Goal: Transaction & Acquisition: Subscribe to service/newsletter

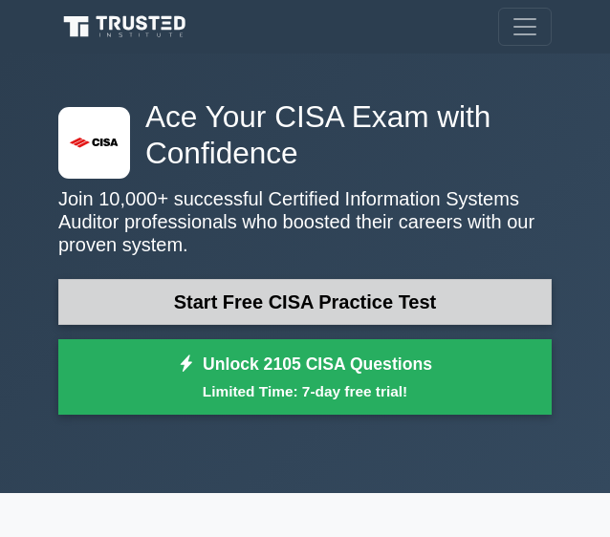
click at [404, 292] on link "Start Free CISA Practice Test" at bounding box center [304, 302] width 493 height 46
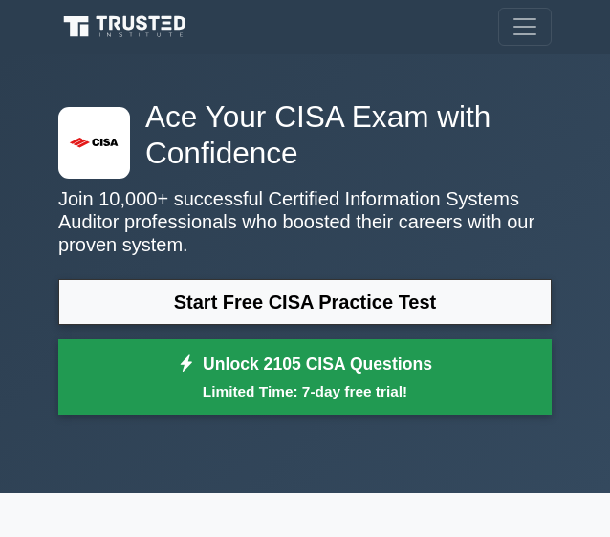
click at [356, 390] on small "Limited Time: 7-day free trial!" at bounding box center [304, 391] width 445 height 22
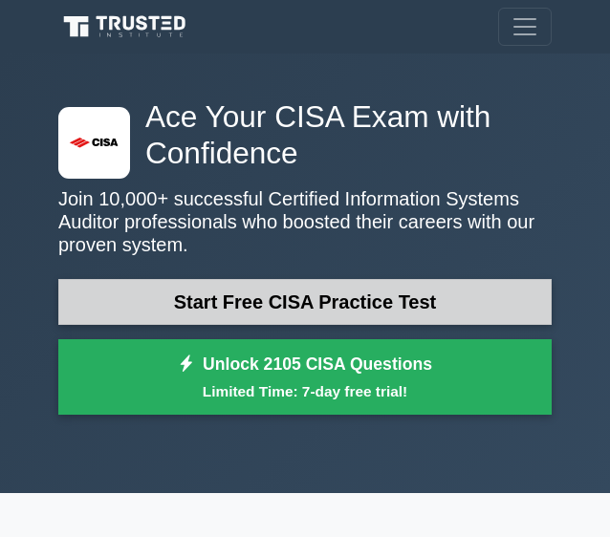
click at [307, 281] on link "Start Free CISA Practice Test" at bounding box center [304, 302] width 493 height 46
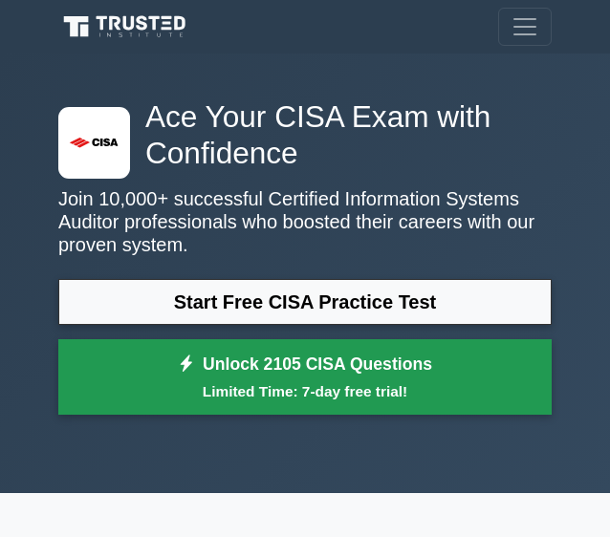
click at [244, 394] on small "Limited Time: 7-day free trial!" at bounding box center [304, 391] width 445 height 22
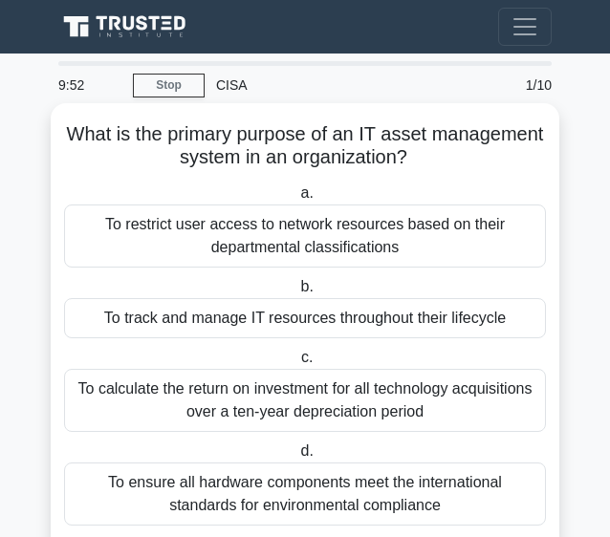
click at [382, 149] on h5 "What is the primary purpose of an IT asset management system in an organization…" at bounding box center [304, 146] width 485 height 48
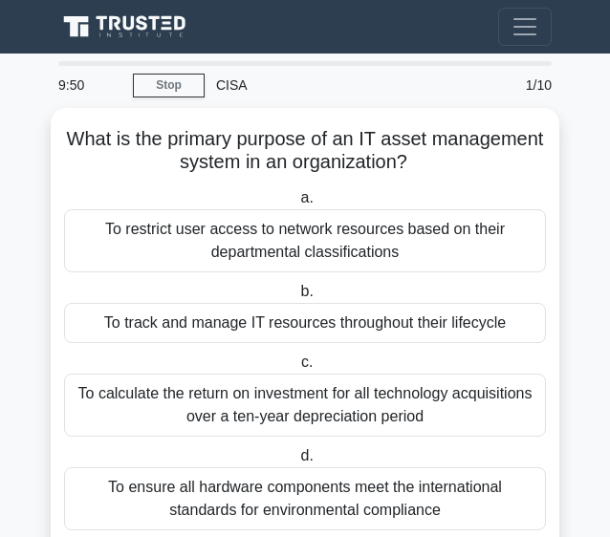
click at [227, 87] on div "CISA" at bounding box center [340, 85] width 272 height 38
click at [202, 77] on link "Stop" at bounding box center [169, 86] width 72 height 24
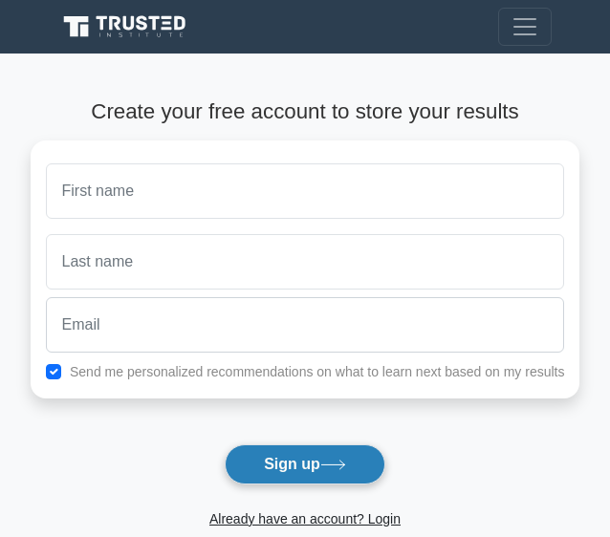
click at [325, 463] on button "Sign up" at bounding box center [305, 464] width 161 height 40
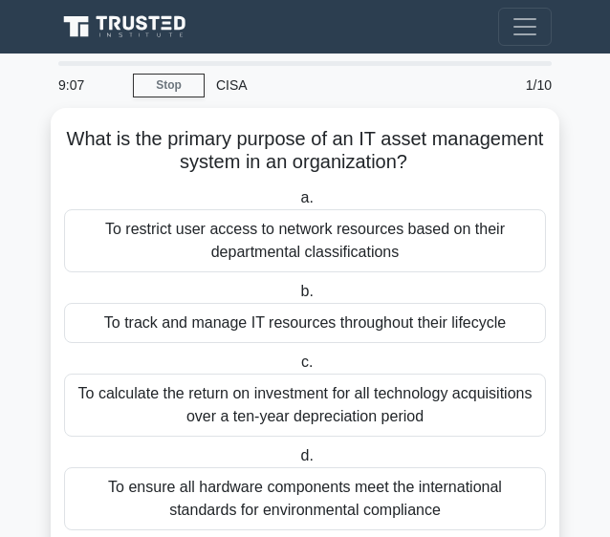
click at [231, 83] on div "CISA" at bounding box center [340, 85] width 272 height 38
click at [459, 16] on div "Register" at bounding box center [305, 27] width 516 height 38
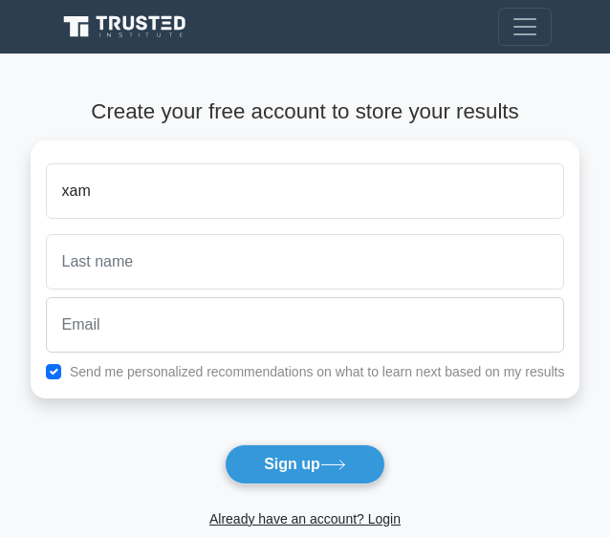
type input "xam"
click at [225, 444] on button "Sign up" at bounding box center [305, 464] width 161 height 40
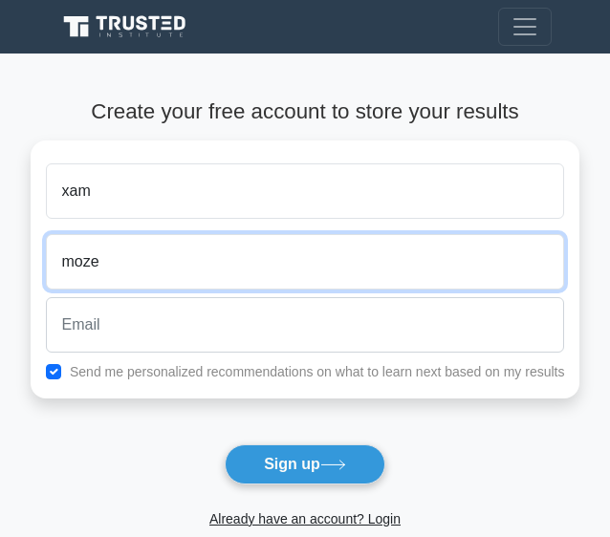
type input "moze"
click at [225, 444] on button "Sign up" at bounding box center [305, 464] width 161 height 40
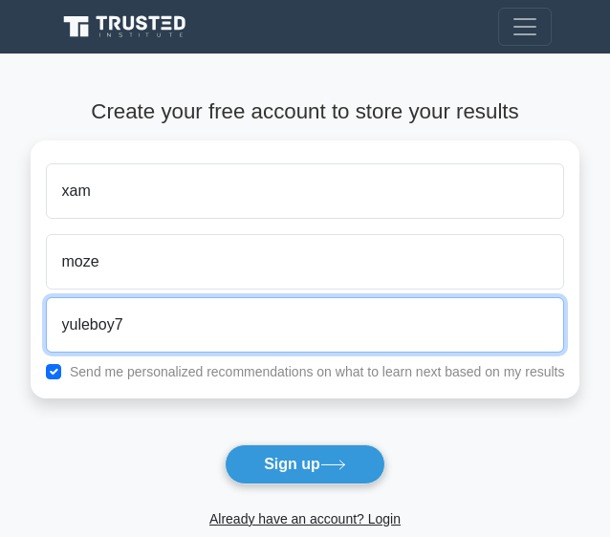
type input "yuleboy7"
click at [225, 444] on button "Sign up" at bounding box center [305, 464] width 161 height 40
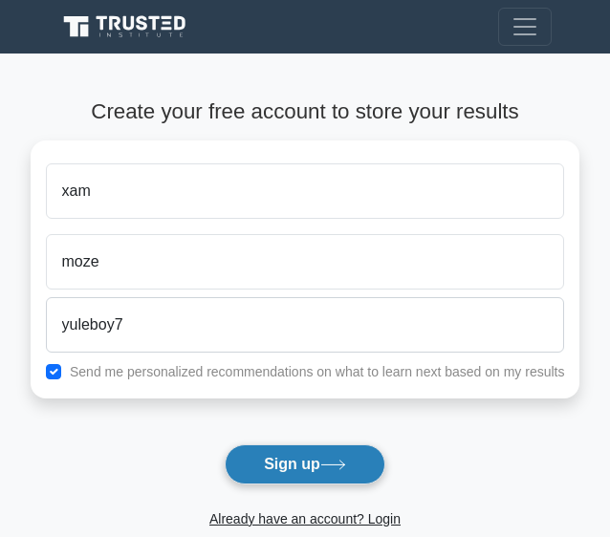
click at [316, 464] on button "Sign up" at bounding box center [305, 464] width 161 height 40
click at [311, 468] on button "Sign up" at bounding box center [305, 464] width 161 height 40
click at [323, 467] on button "Sign up" at bounding box center [305, 464] width 161 height 40
click at [340, 465] on icon at bounding box center [333, 465] width 26 height 11
click at [342, 463] on icon at bounding box center [333, 465] width 26 height 11
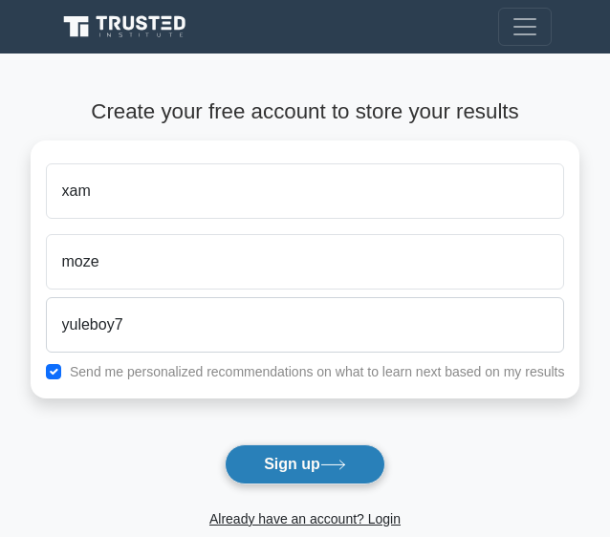
click at [345, 464] on icon at bounding box center [333, 465] width 26 height 11
click at [337, 465] on icon at bounding box center [333, 465] width 26 height 11
click at [318, 471] on button "Sign up" at bounding box center [305, 464] width 161 height 40
click at [318, 461] on button "Sign up" at bounding box center [305, 464] width 161 height 40
click at [319, 465] on button "Sign up" at bounding box center [305, 464] width 161 height 40
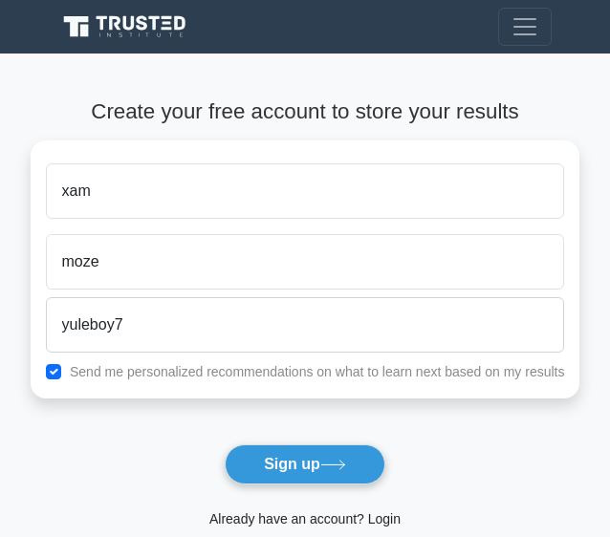
click at [311, 525] on link "Already have an account? Login" at bounding box center [304, 518] width 191 height 15
click at [314, 513] on link "Already have an account? Login" at bounding box center [304, 518] width 191 height 15
click at [312, 521] on link "Already have an account? Login" at bounding box center [304, 518] width 191 height 15
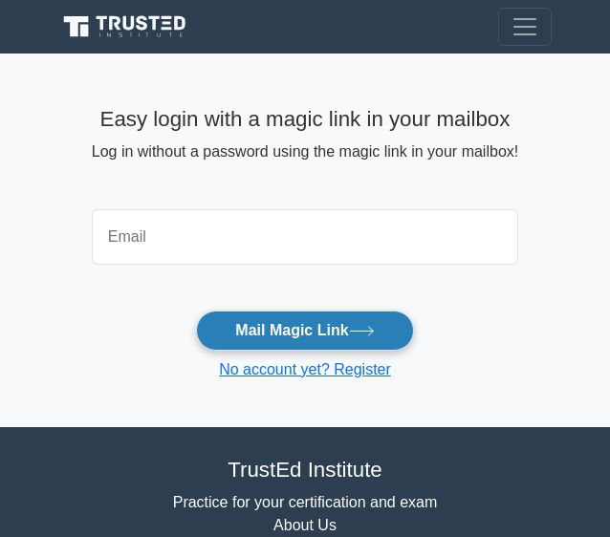
click at [382, 323] on button "Mail Magic Link" at bounding box center [304, 331] width 217 height 40
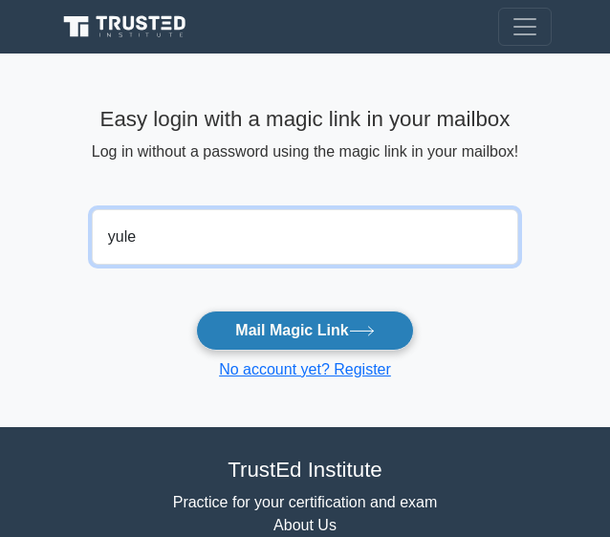
type input "yule"
